Goal: Transaction & Acquisition: Purchase product/service

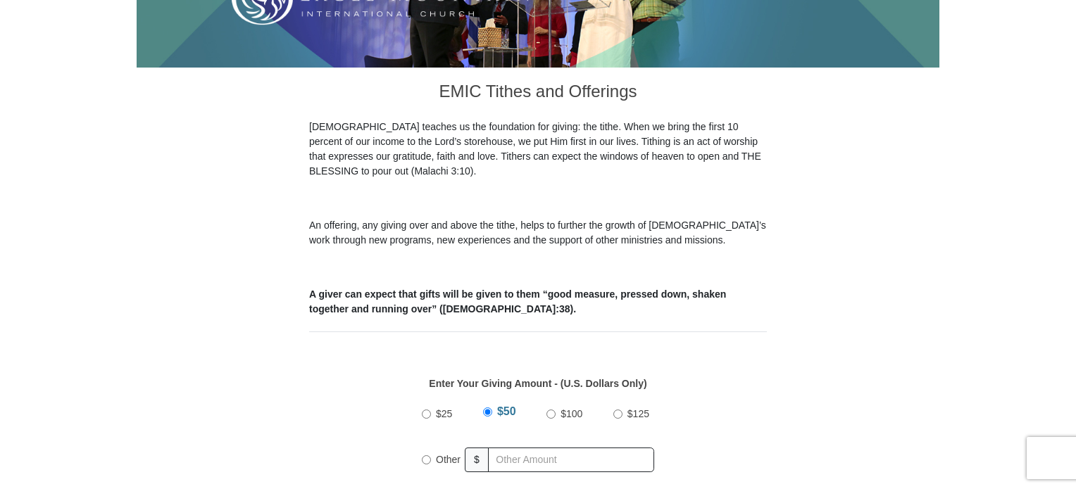
scroll to position [344, 0]
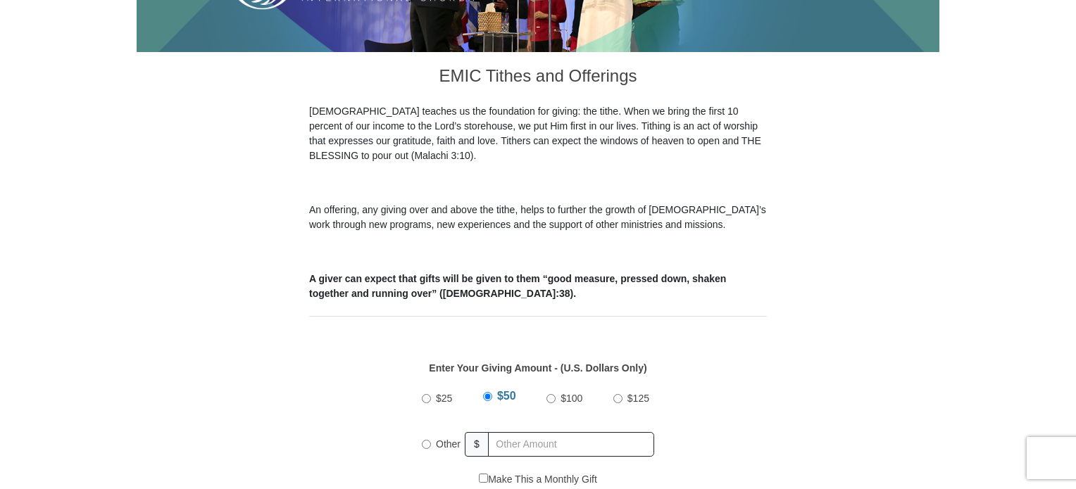
drag, startPoint x: 1077, startPoint y: 83, endPoint x: 1074, endPoint y: 126, distance: 43.1
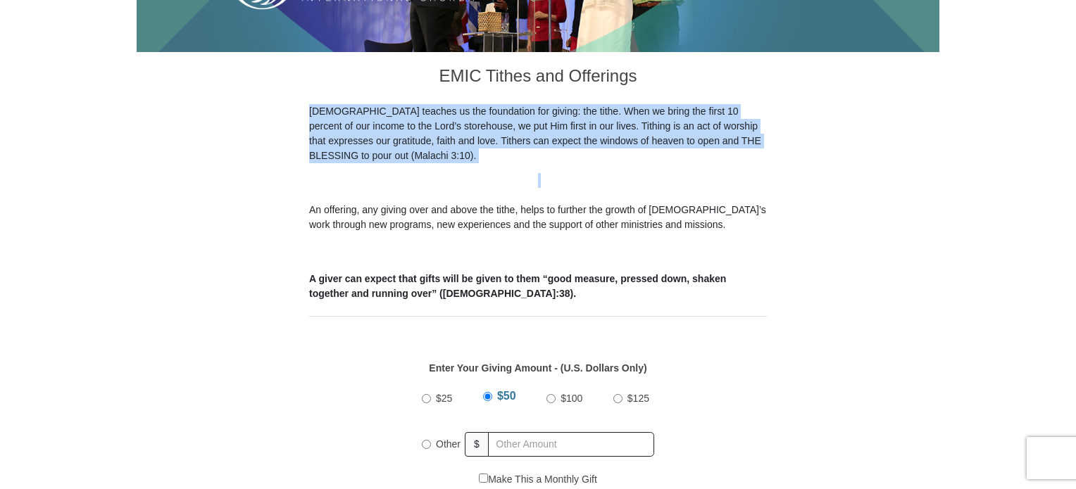
drag, startPoint x: 1074, startPoint y: 126, endPoint x: 1077, endPoint y: 154, distance: 28.3
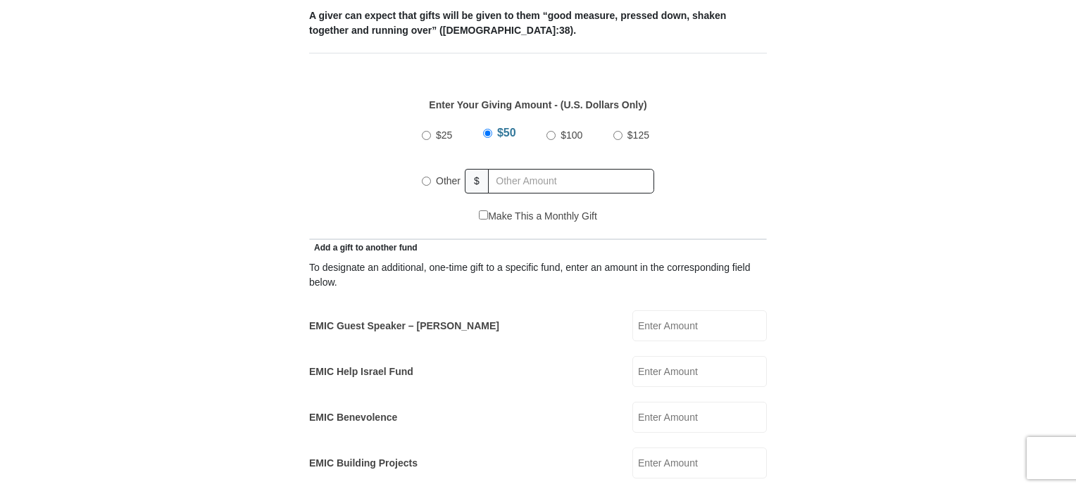
scroll to position [622, 0]
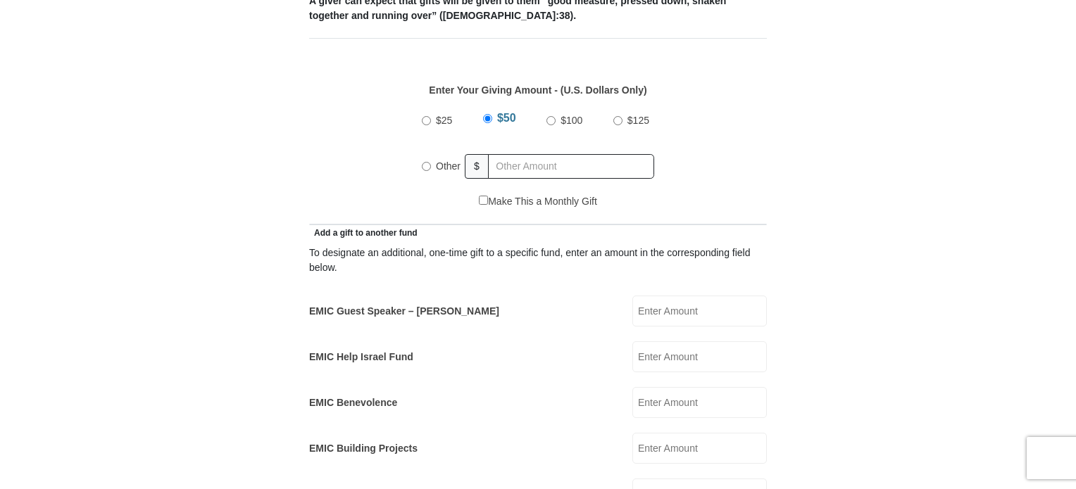
click at [425, 162] on input "Other" at bounding box center [426, 166] width 9 height 9
radio input "true"
click at [644, 342] on input "EMIC Help Israel Fund" at bounding box center [699, 357] width 135 height 31
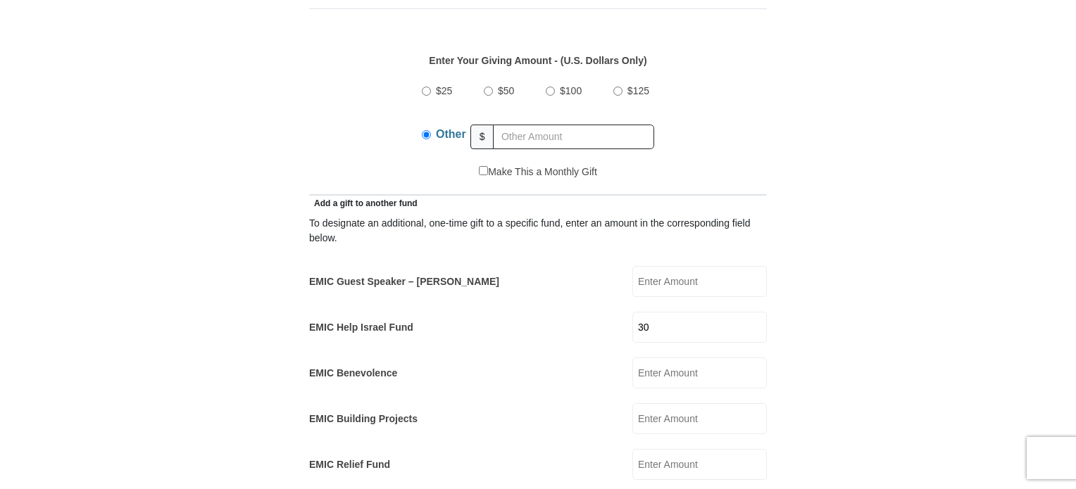
scroll to position [654, 0]
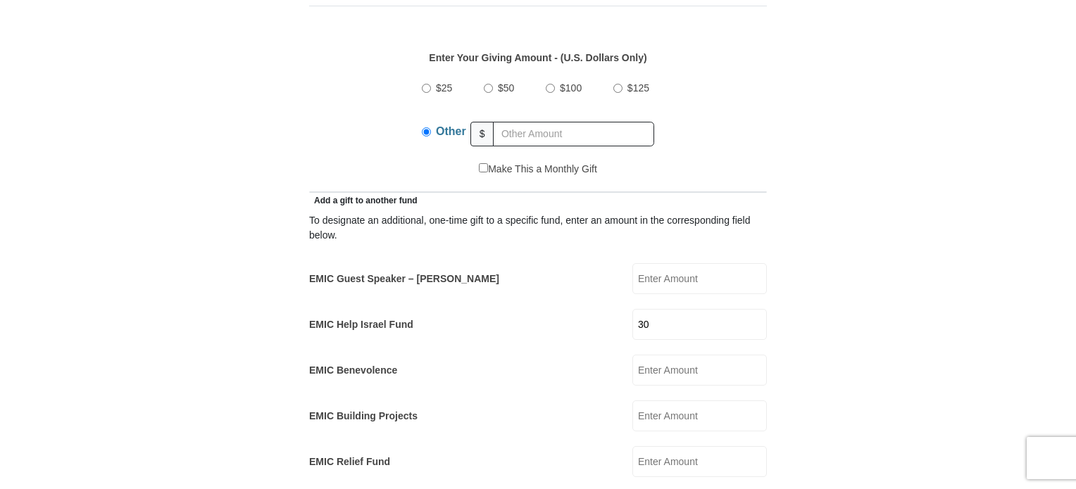
type input "30"
click at [479, 163] on input "Make This a Monthly Gift" at bounding box center [483, 167] width 9 height 9
checkbox input "true"
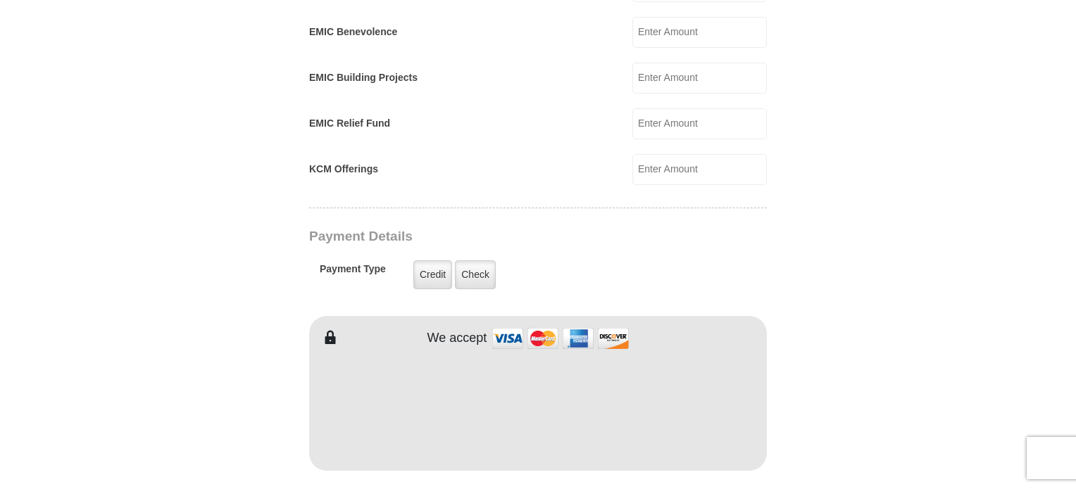
scroll to position [1066, 0]
type input "[PERSON_NAME]"
type input "Pontnack"
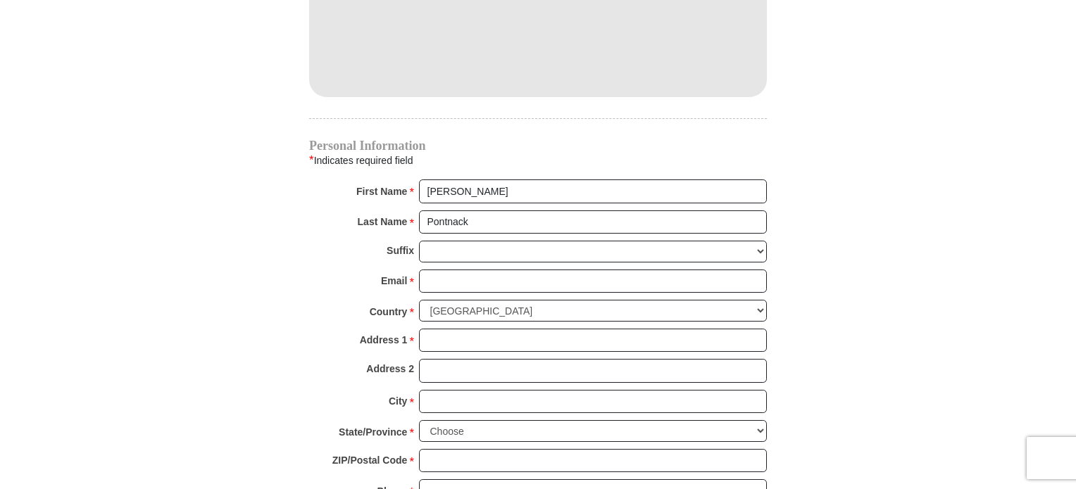
scroll to position [1444, 0]
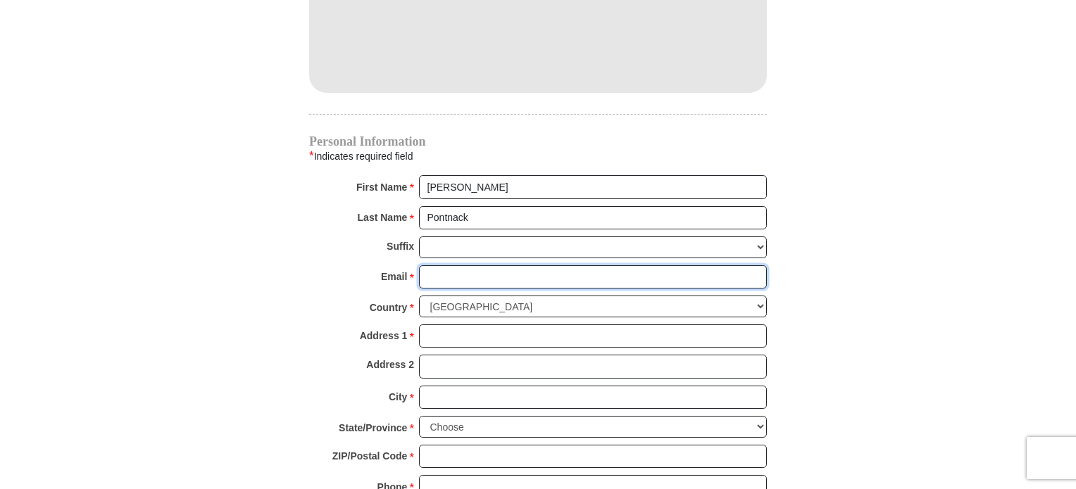
click at [435, 266] on input "Email *" at bounding box center [593, 278] width 348 height 24
type input "[EMAIL_ADDRESS][DOMAIN_NAME]"
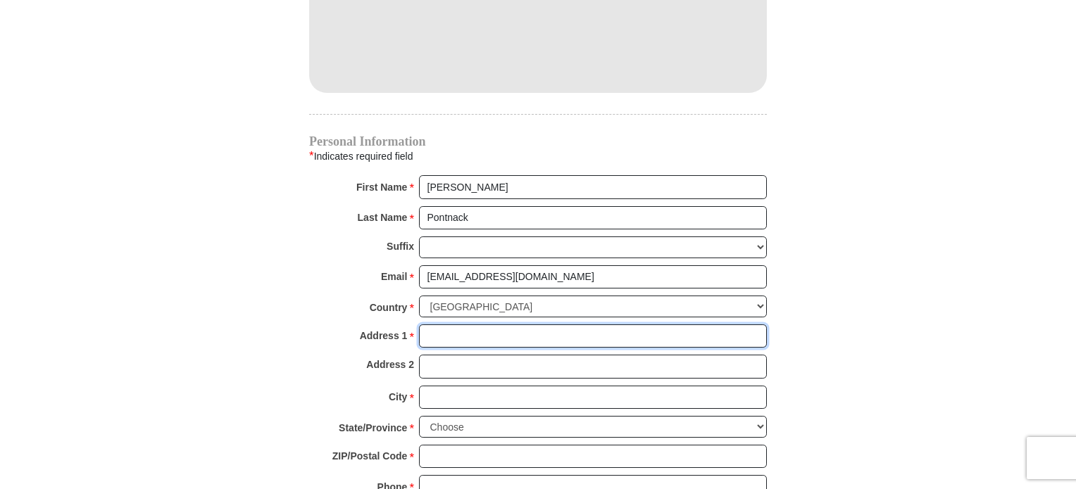
type input "[STREET_ADDRESS]"
type input "APT. 12111"
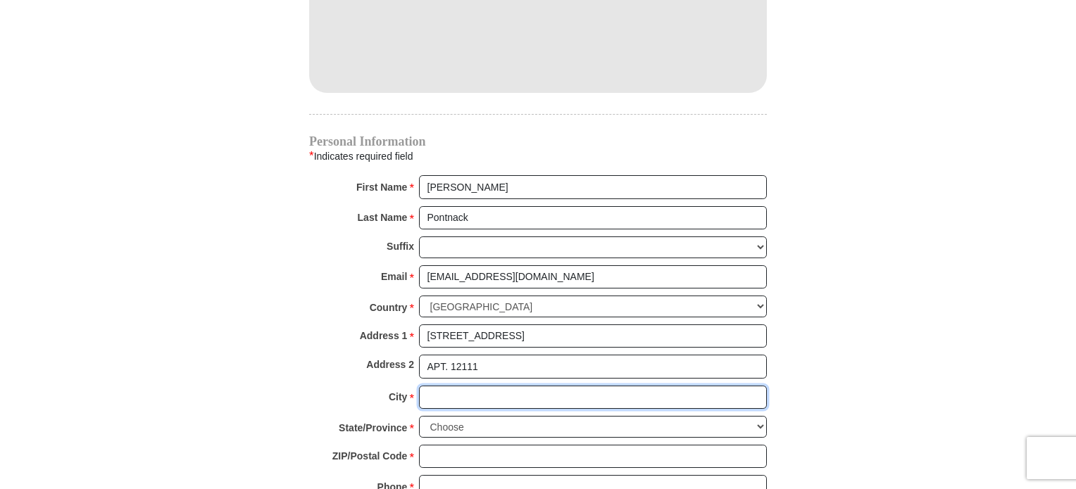
type input "ROCKFORD"
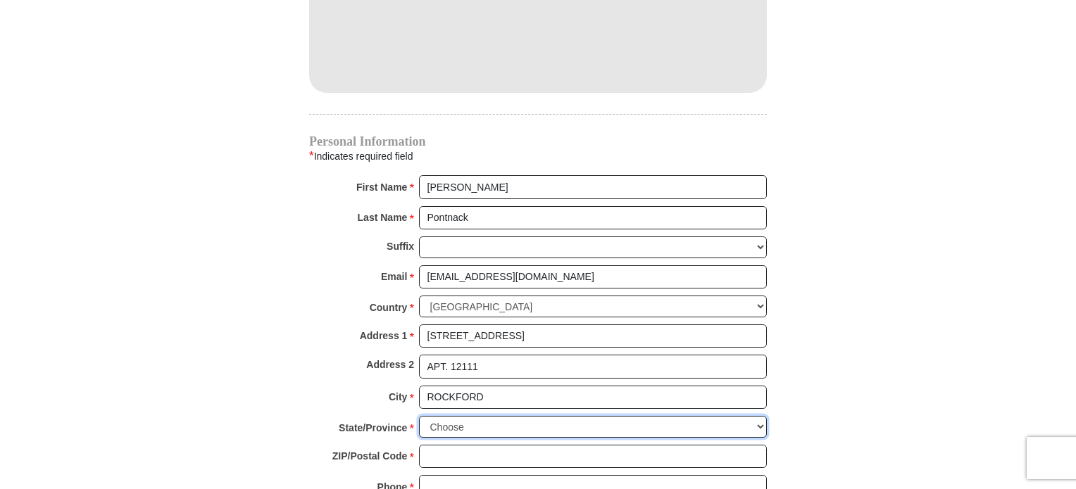
select select "IL"
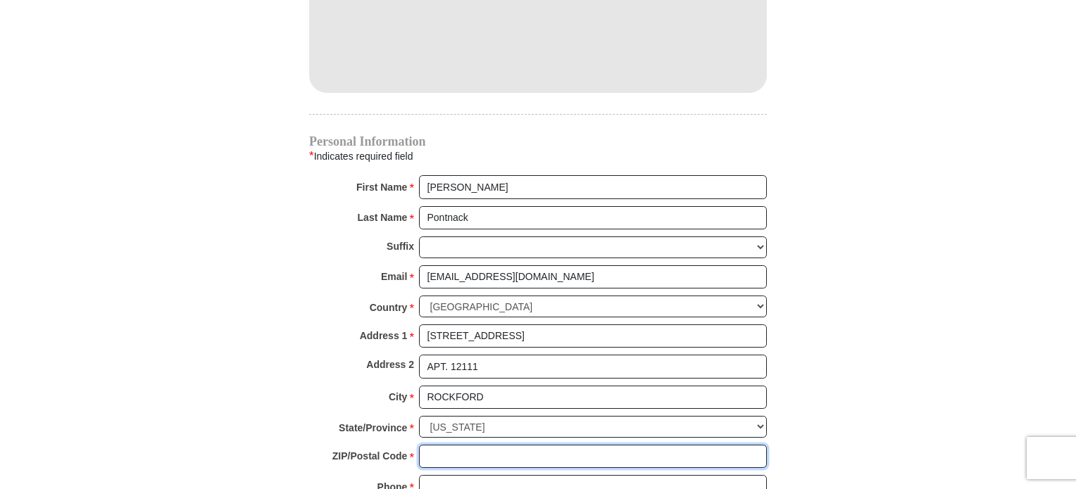
type input "61109"
type input "8155660451"
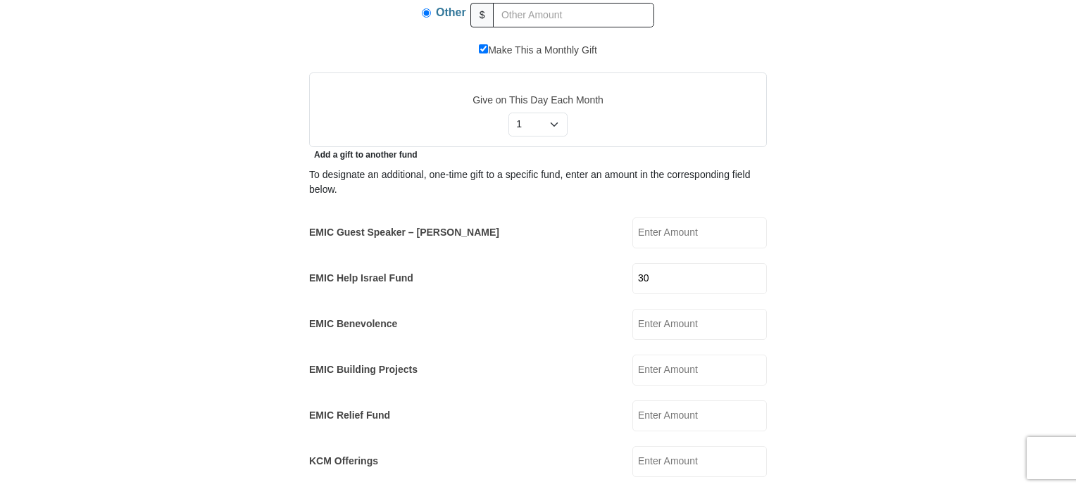
scroll to position [767, 0]
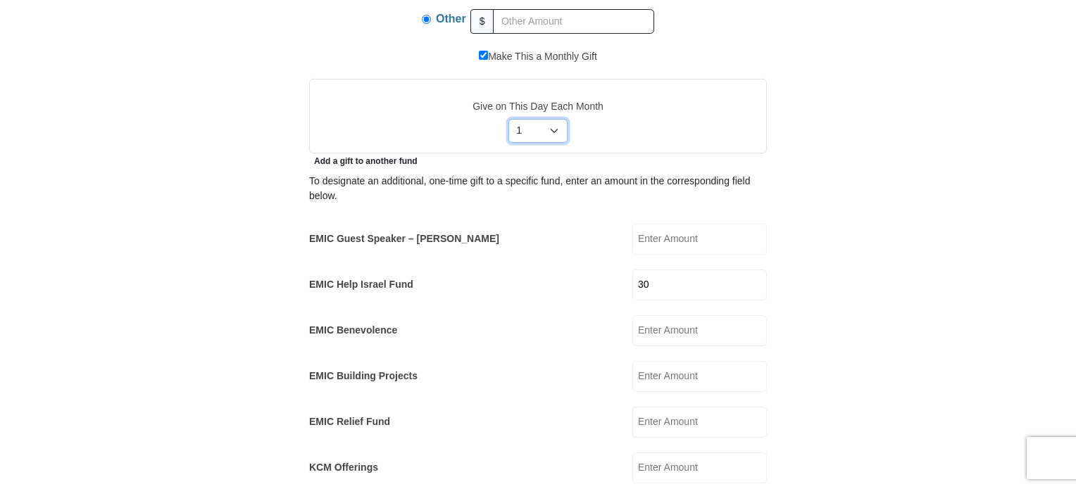
click at [521, 119] on select "Select Day of Month 1 2 3 4 5 6 7 8 9 10 11 12 13 14 15 16 17 18 19 20 21 22 23…" at bounding box center [538, 131] width 60 height 24
select select "3"
click at [508, 119] on select "Select Day of Month 1 2 3 4 5 6 7 8 9 10 11 12 13 14 15 16 17 18 19 20 21 22 23…" at bounding box center [538, 131] width 60 height 24
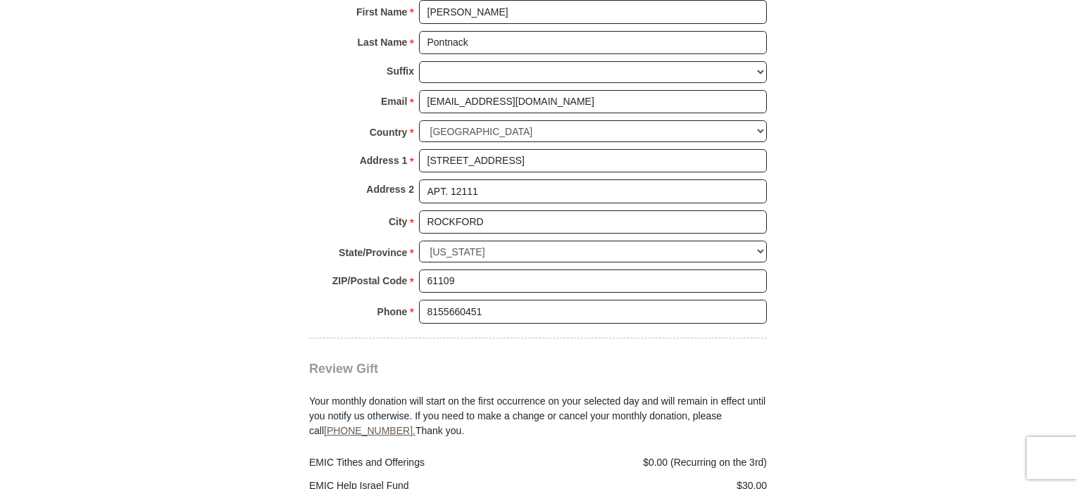
scroll to position [1642, 0]
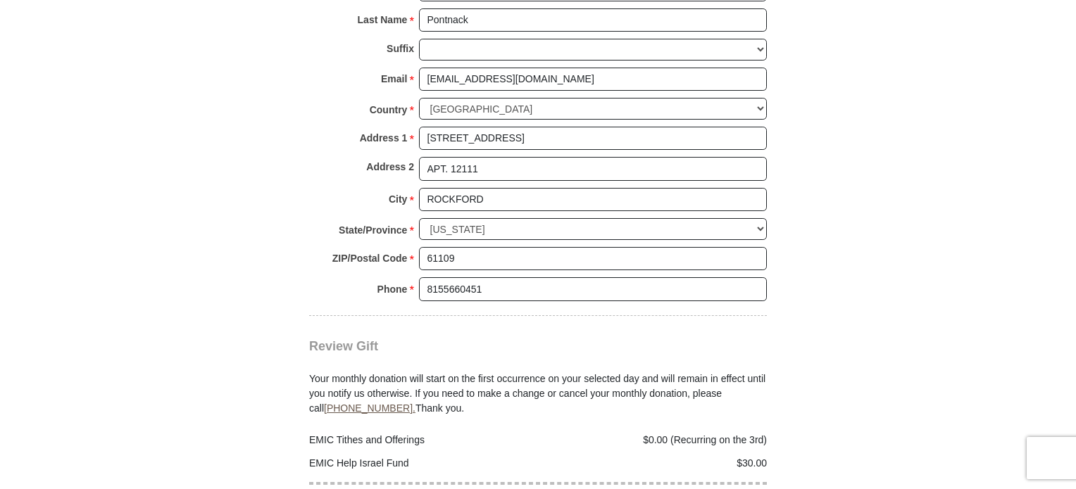
drag, startPoint x: 1053, startPoint y: 354, endPoint x: 1075, endPoint y: 356, distance: 22.0
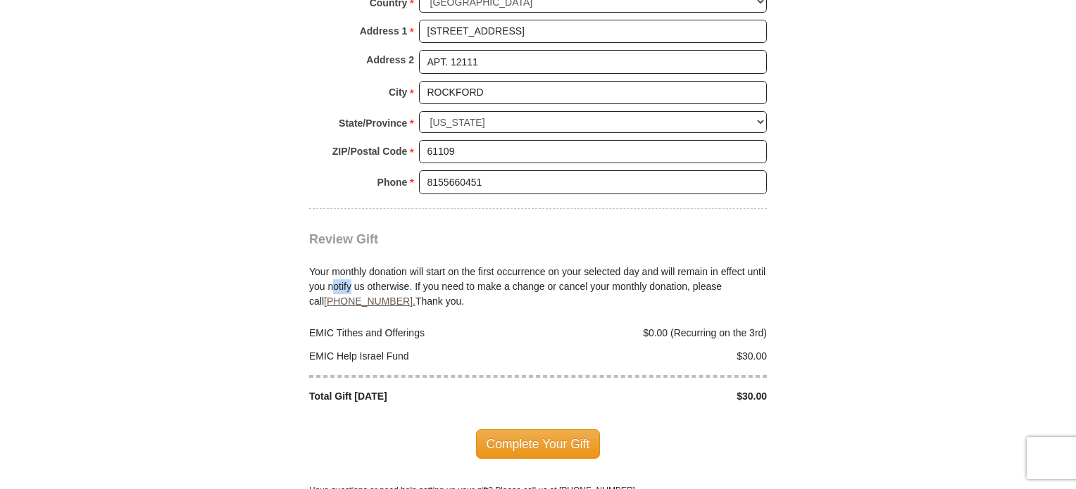
scroll to position [1761, 0]
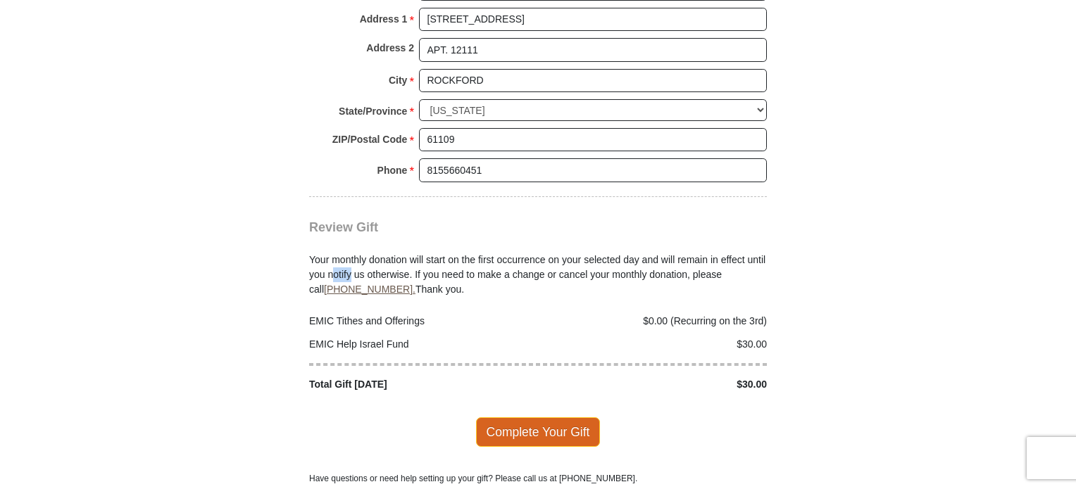
click at [541, 418] on span "Complete Your Gift" at bounding box center [538, 433] width 125 height 30
